Goal: Task Accomplishment & Management: Complete application form

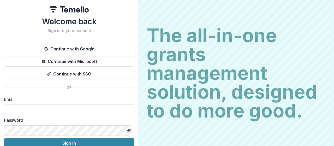
click at [46, 103] on div "Email" at bounding box center [69, 105] width 130 height 19
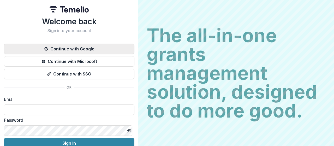
click at [68, 48] on button "Continue with Google" at bounding box center [69, 49] width 130 height 10
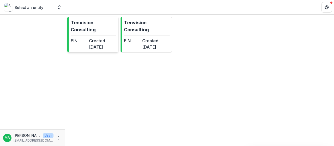
click at [94, 44] on div "EIN Created [DATE]" at bounding box center [88, 44] width 34 height 13
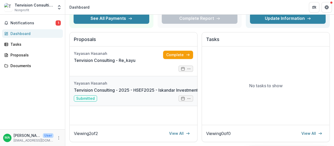
scroll to position [52, 0]
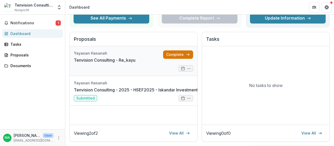
click at [173, 52] on link "Complete" at bounding box center [178, 54] width 30 height 8
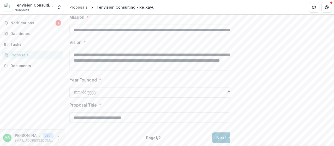
scroll to position [212, 0]
click at [224, 133] on button "Next" at bounding box center [224, 137] width 24 height 10
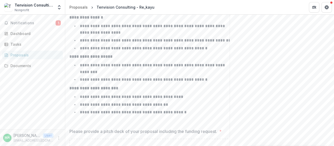
scroll to position [154, 0]
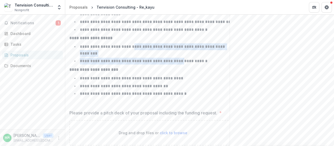
drag, startPoint x: 135, startPoint y: 75, endPoint x: 181, endPoint y: 88, distance: 48.1
click at [181, 64] on ul "**********" at bounding box center [156, 53] width 161 height 21
click at [181, 63] on p "**********" at bounding box center [144, 61] width 128 height 4
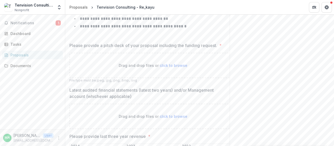
scroll to position [232, 0]
